Goal: Navigation & Orientation: Find specific page/section

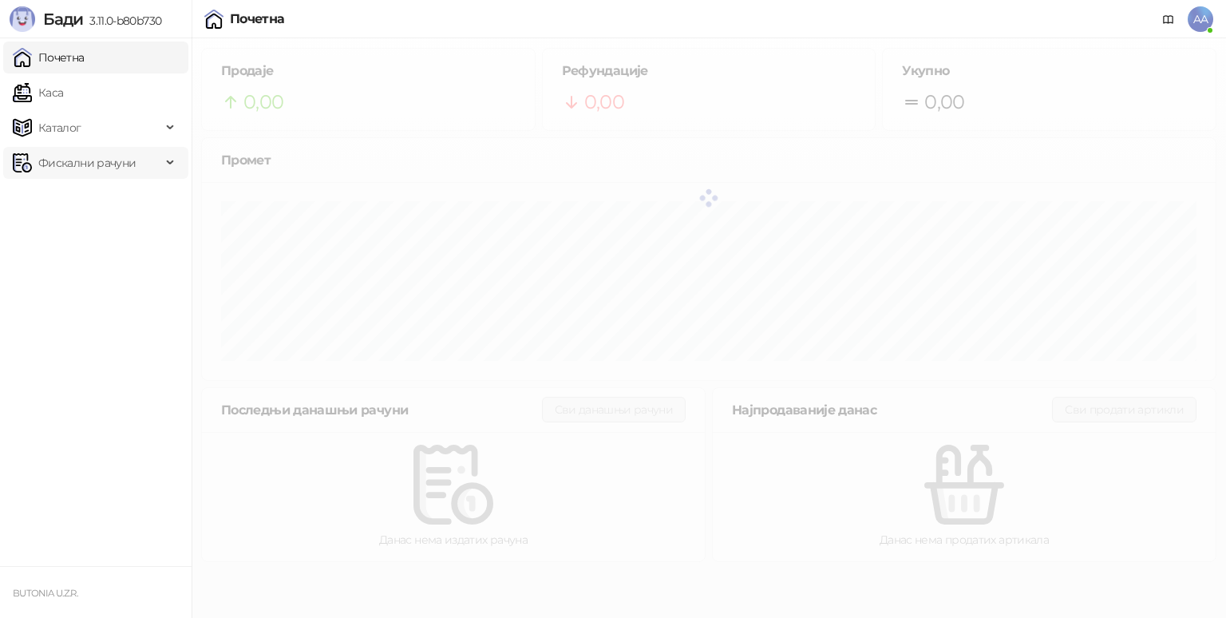
click at [98, 165] on span "Фискални рачуни" at bounding box center [86, 163] width 97 height 32
click at [102, 204] on link "Издати рачуни" at bounding box center [72, 198] width 107 height 32
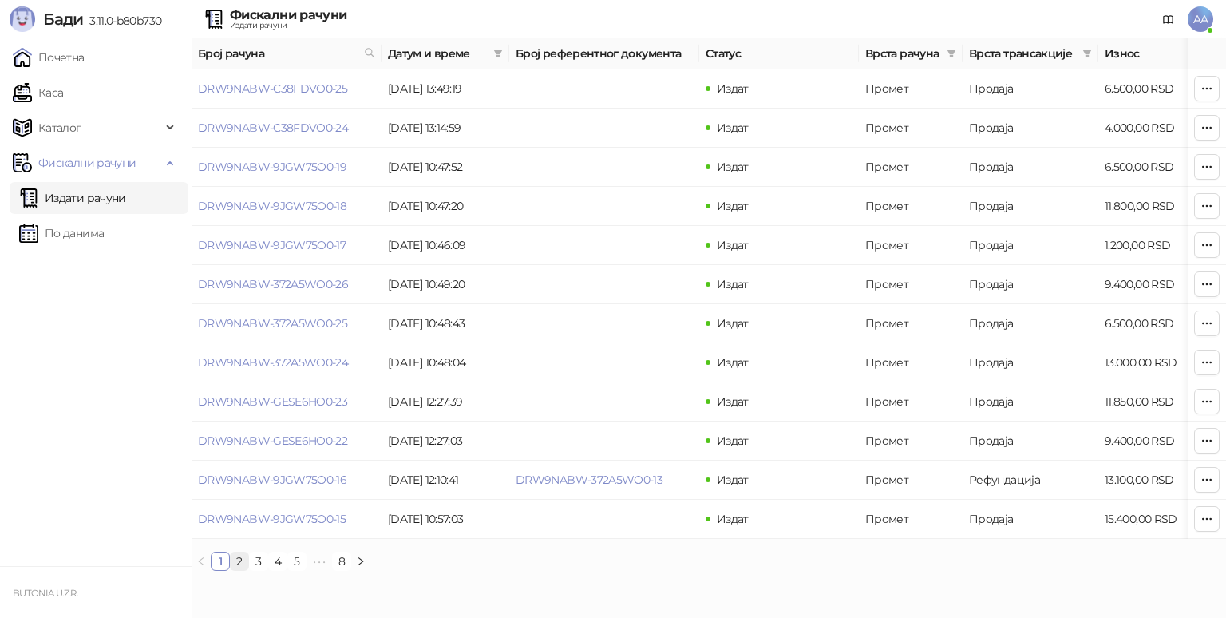
click at [234, 570] on link "2" at bounding box center [240, 561] width 18 height 18
click at [258, 570] on link "3" at bounding box center [259, 561] width 18 height 18
click at [235, 570] on link "2" at bounding box center [240, 561] width 18 height 18
click at [223, 570] on link "1" at bounding box center [220, 561] width 18 height 18
